Goal: Task Accomplishment & Management: Manage account settings

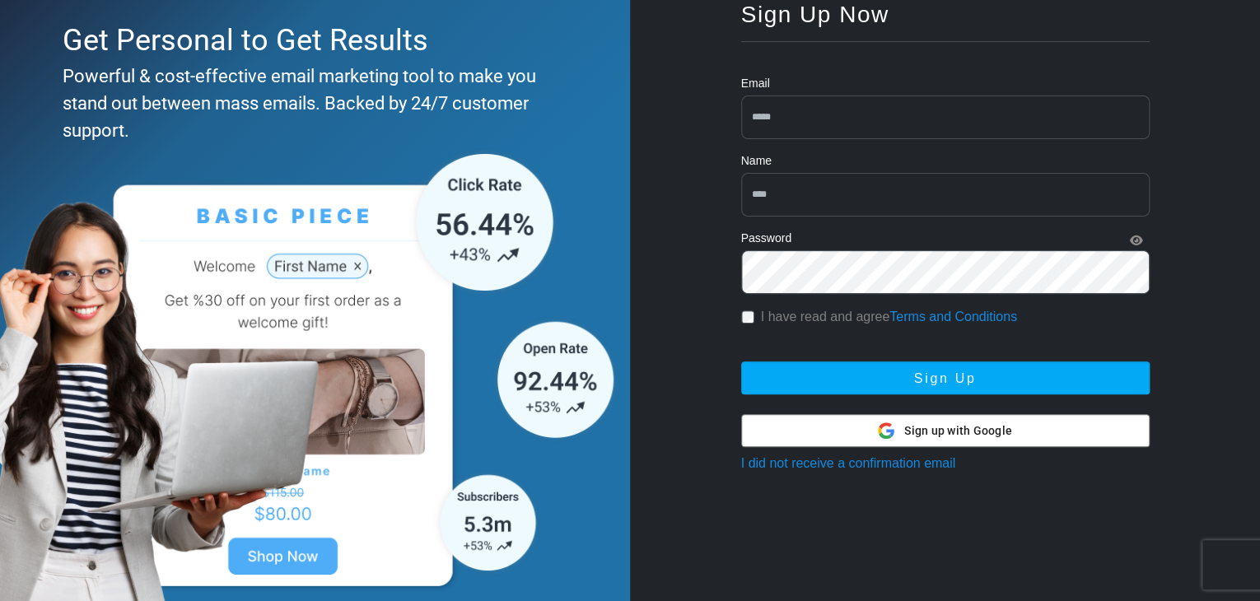
scroll to position [162, 0]
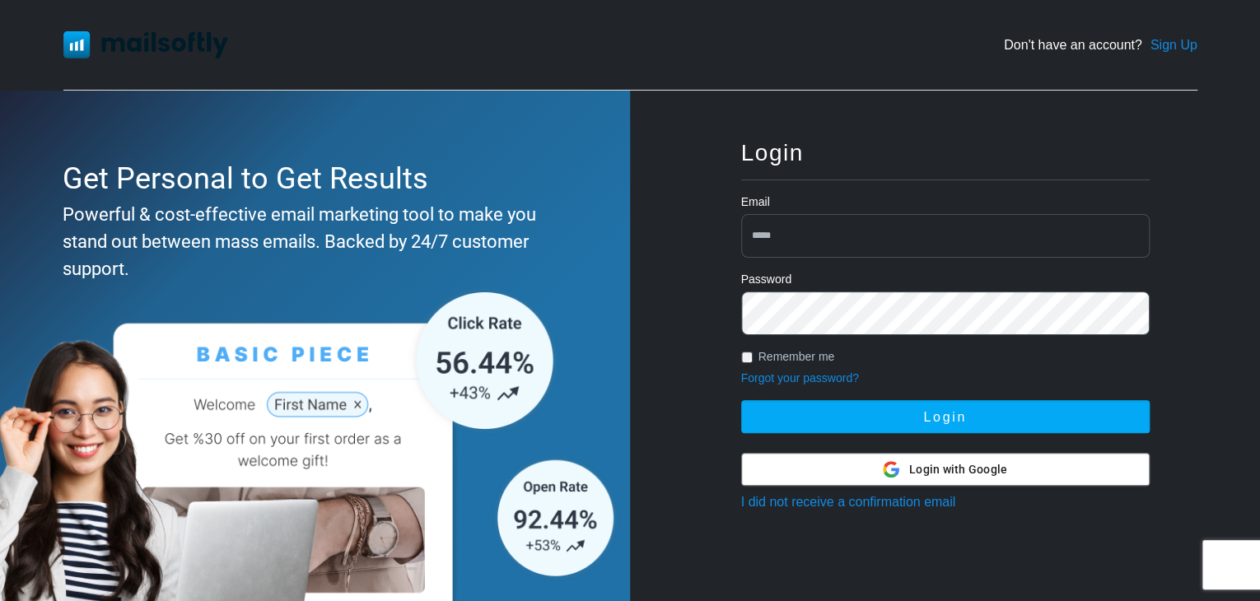
click at [898, 485] on div "Login with Google Login with Google" at bounding box center [945, 469] width 124 height 31
